Goal: Information Seeking & Learning: Learn about a topic

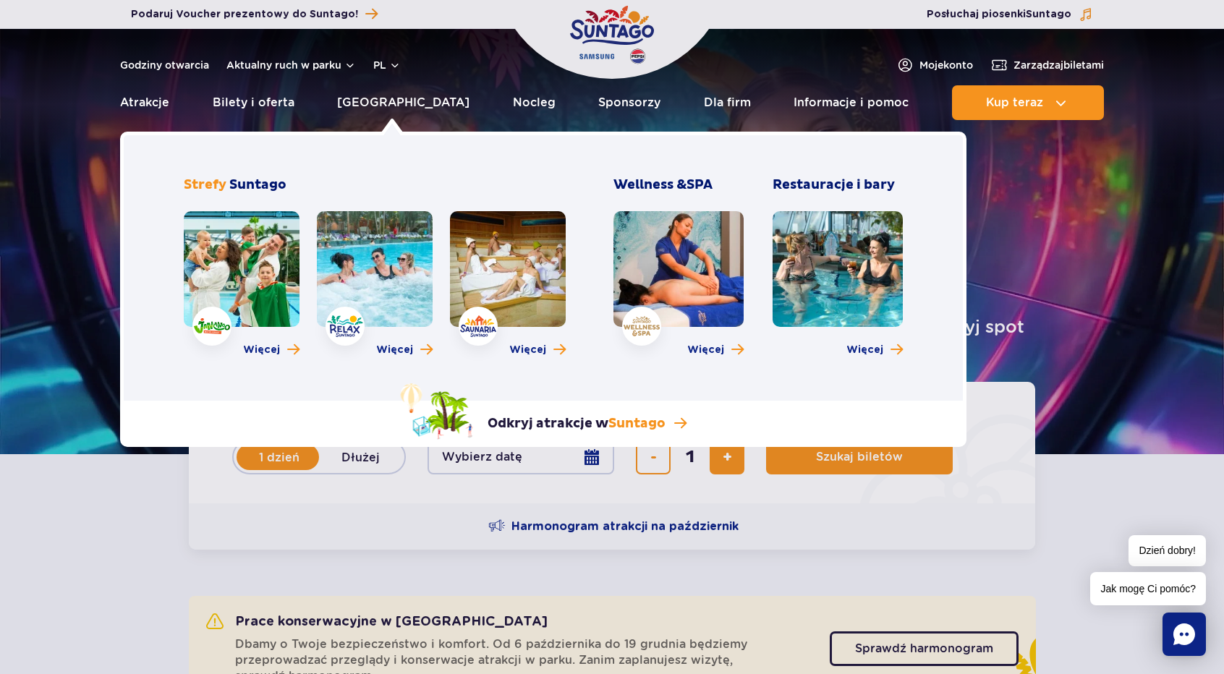
click at [535, 288] on link at bounding box center [508, 269] width 116 height 116
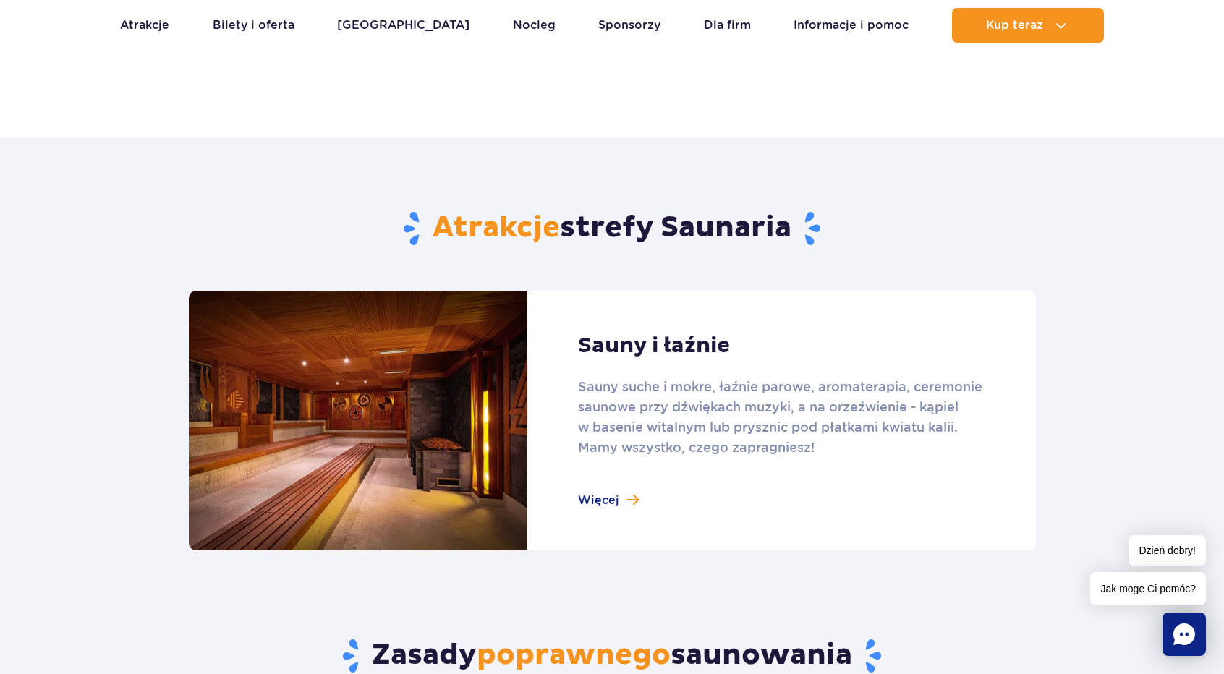
scroll to position [868, 0]
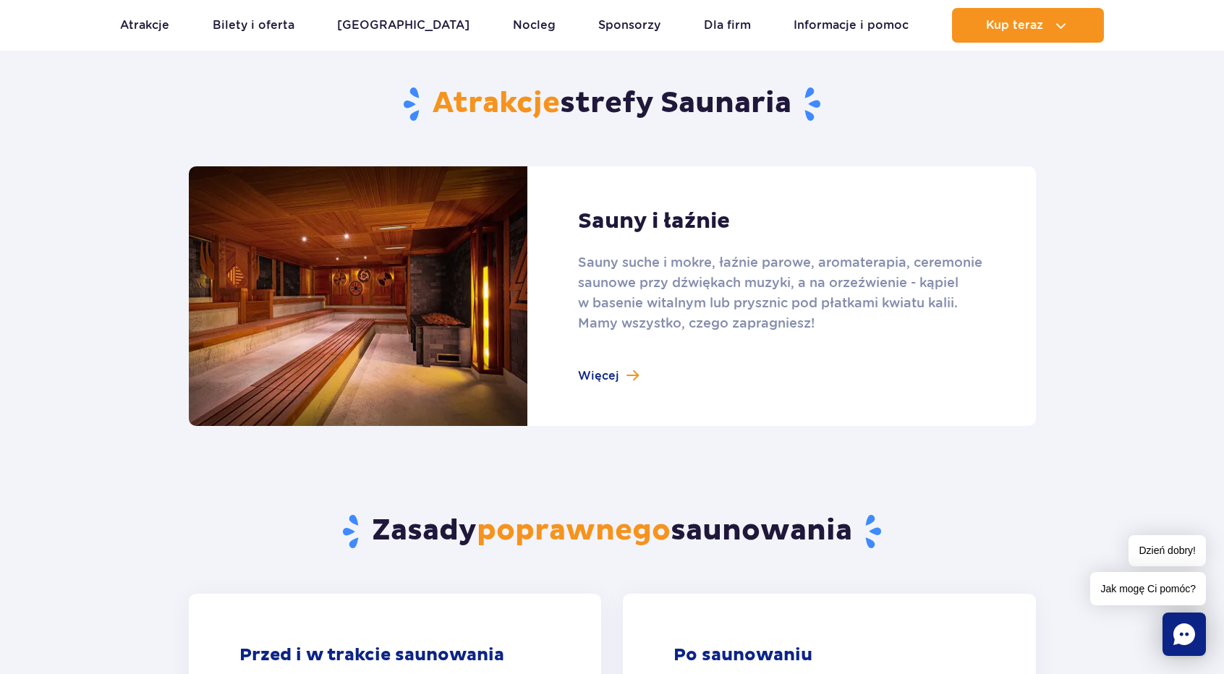
click at [609, 393] on link at bounding box center [612, 296] width 847 height 260
click at [605, 383] on link at bounding box center [612, 296] width 847 height 260
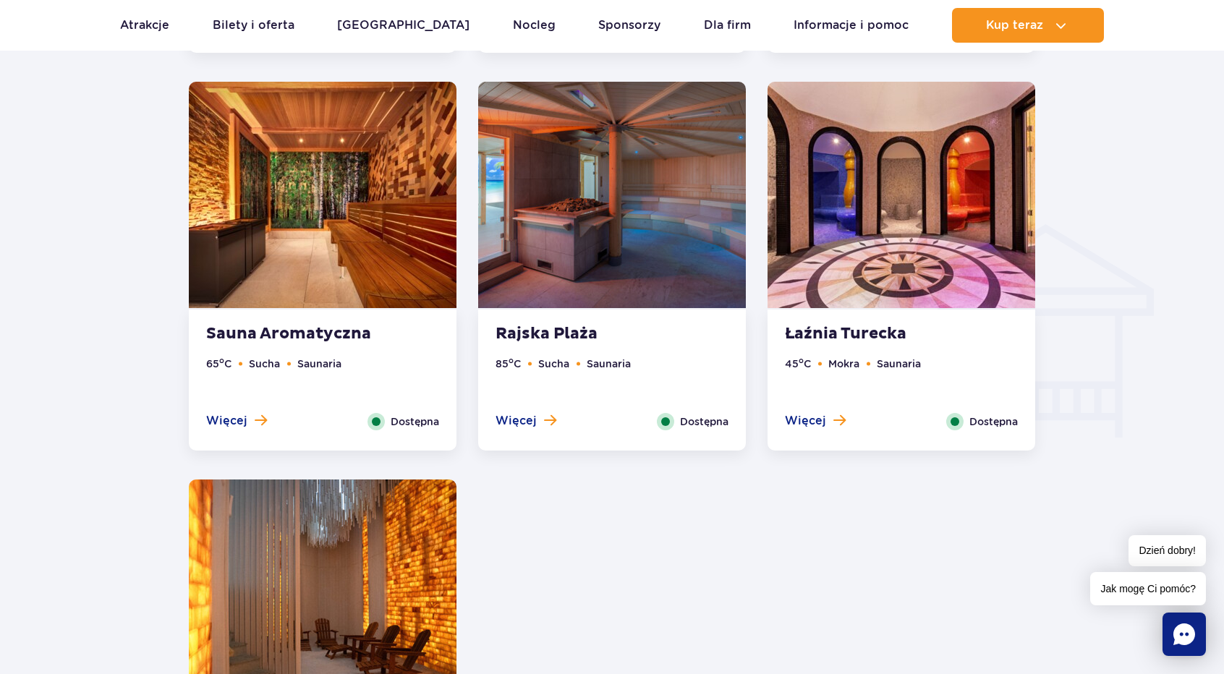
scroll to position [1736, 0]
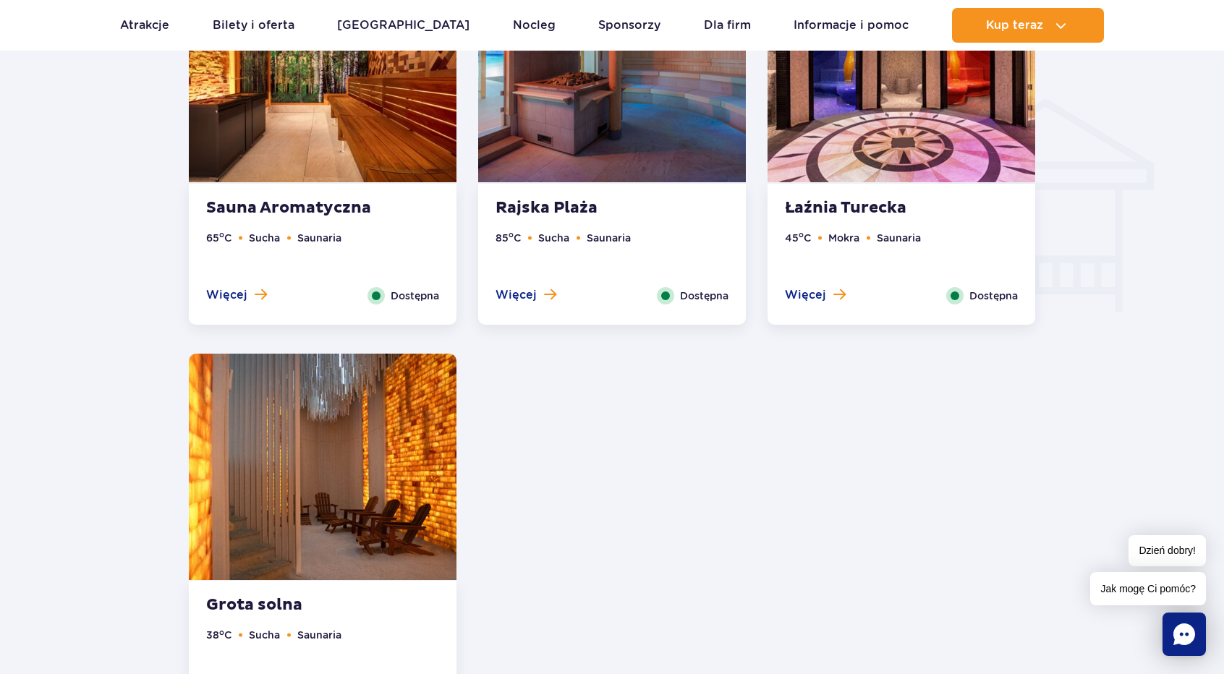
click at [903, 187] on div "Łaźnia Turecka 45 o C Mokra Saunaria Więcej Zamknij Dostępna" at bounding box center [902, 254] width 268 height 141
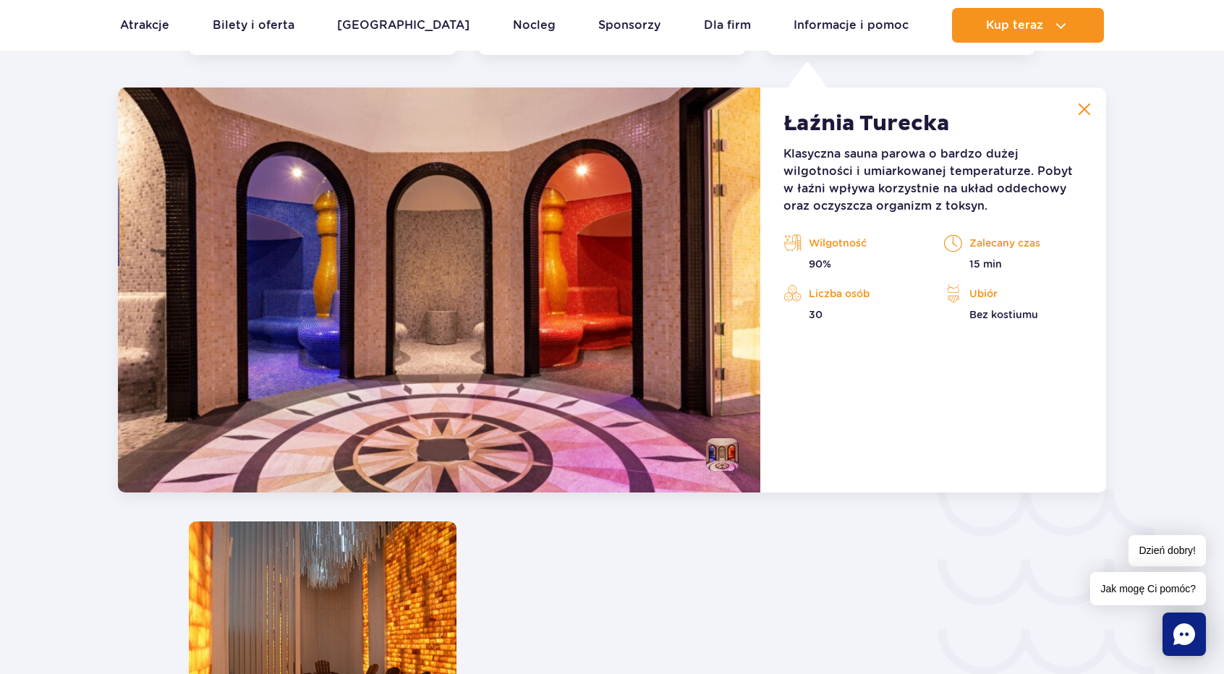
scroll to position [2007, 0]
drag, startPoint x: 1078, startPoint y: 116, endPoint x: 1064, endPoint y: 115, distance: 14.5
click at [1077, 115] on button at bounding box center [1084, 108] width 29 height 29
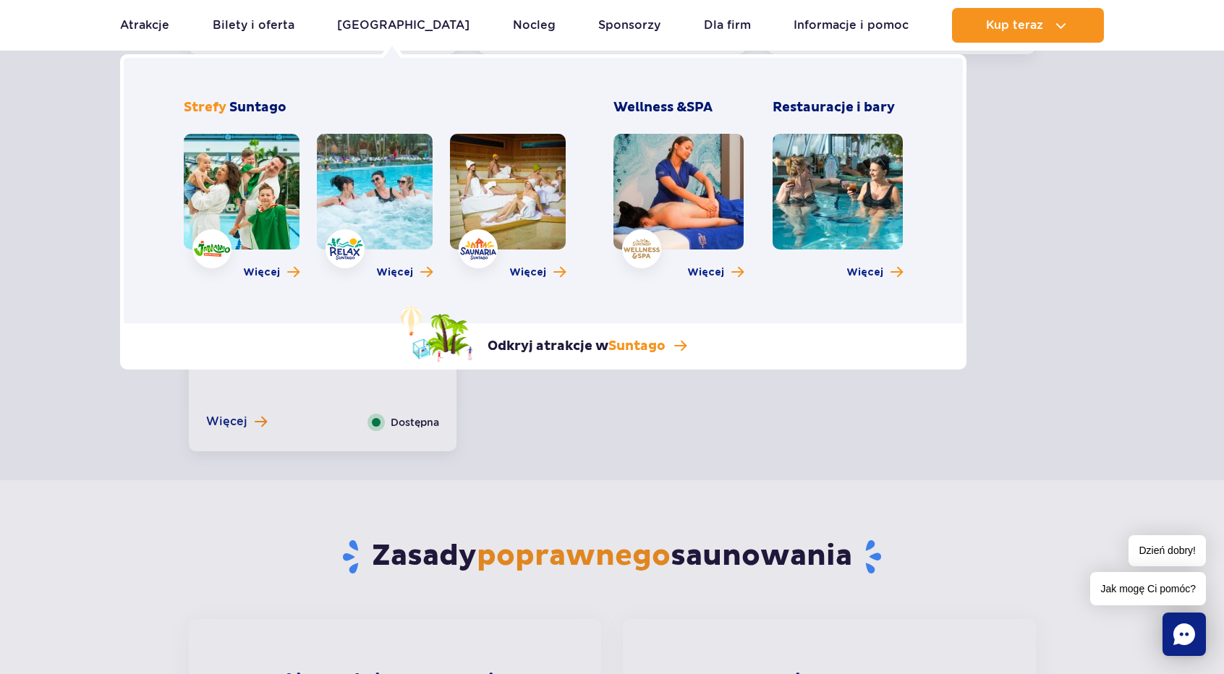
click at [518, 199] on link at bounding box center [508, 192] width 116 height 116
